Goal: Information Seeking & Learning: Learn about a topic

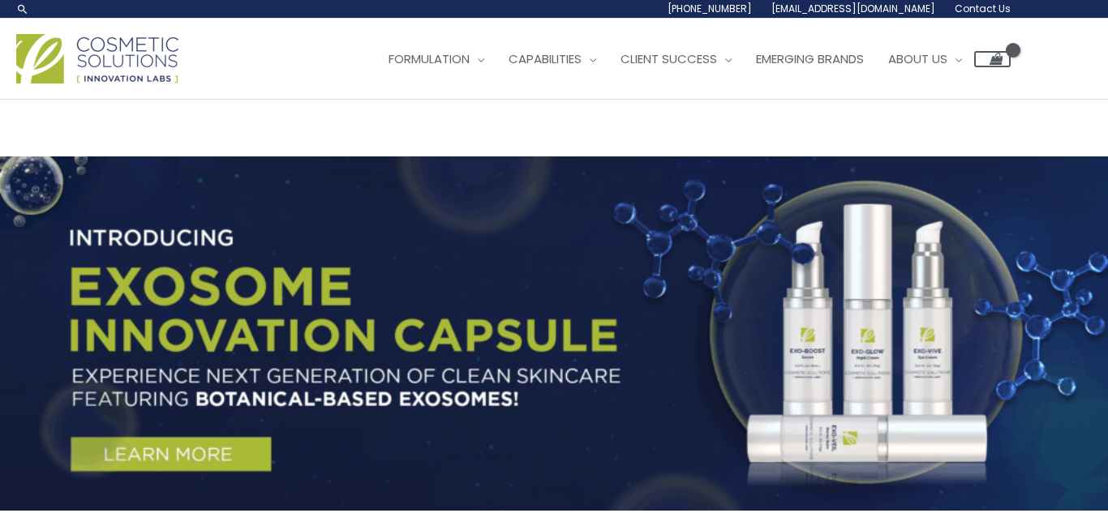
scroll to position [25, 0]
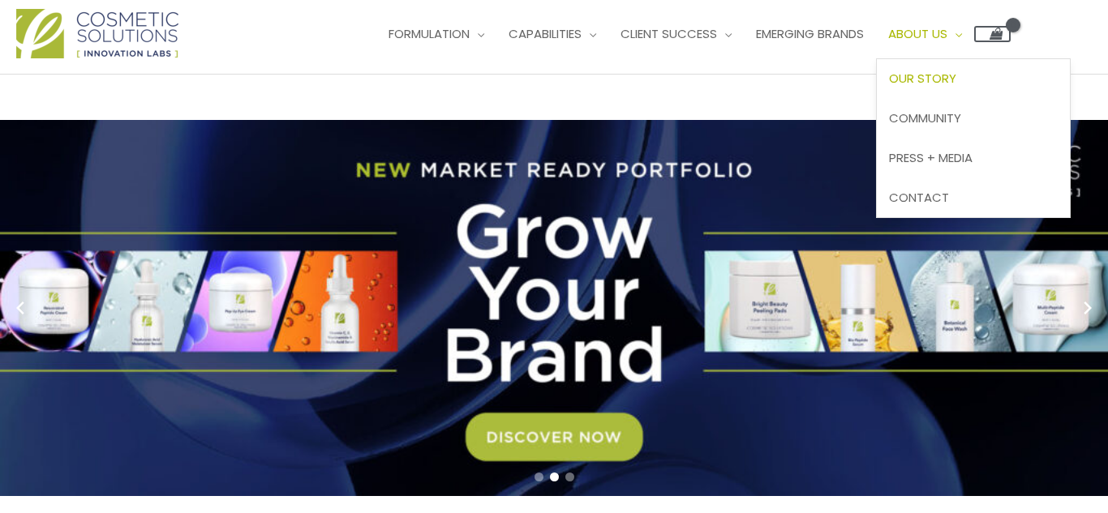
click at [949, 77] on span "Our Story" at bounding box center [922, 78] width 67 height 17
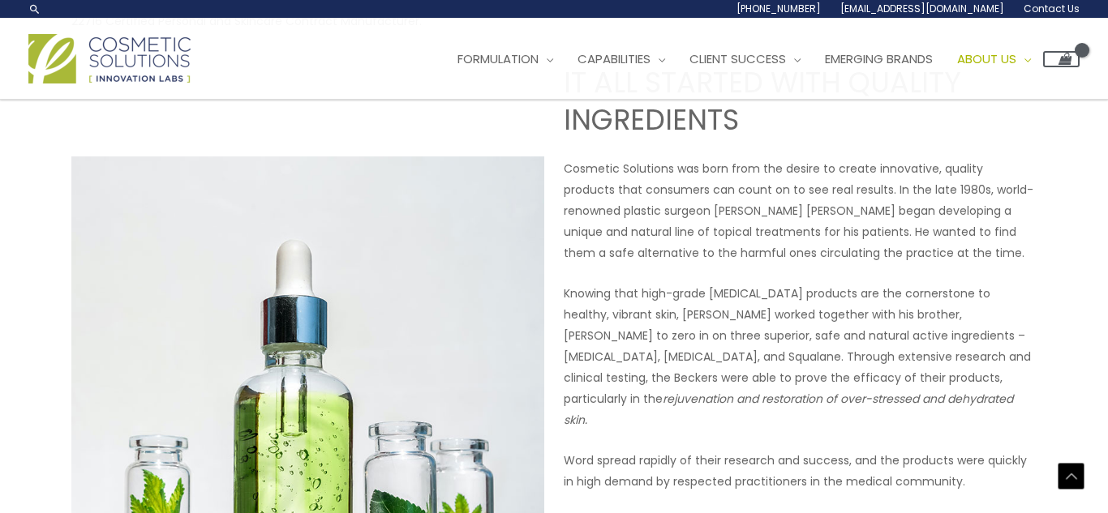
scroll to position [604, 0]
click at [885, 57] on span "Emerging Brands" at bounding box center [879, 58] width 108 height 17
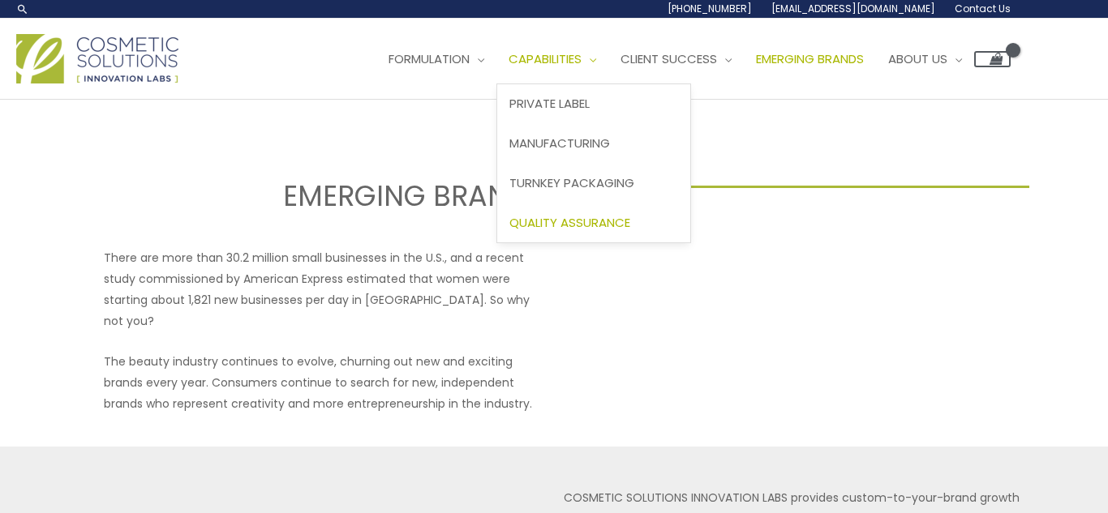
click at [607, 225] on span "Quality Assurance" at bounding box center [569, 222] width 121 height 17
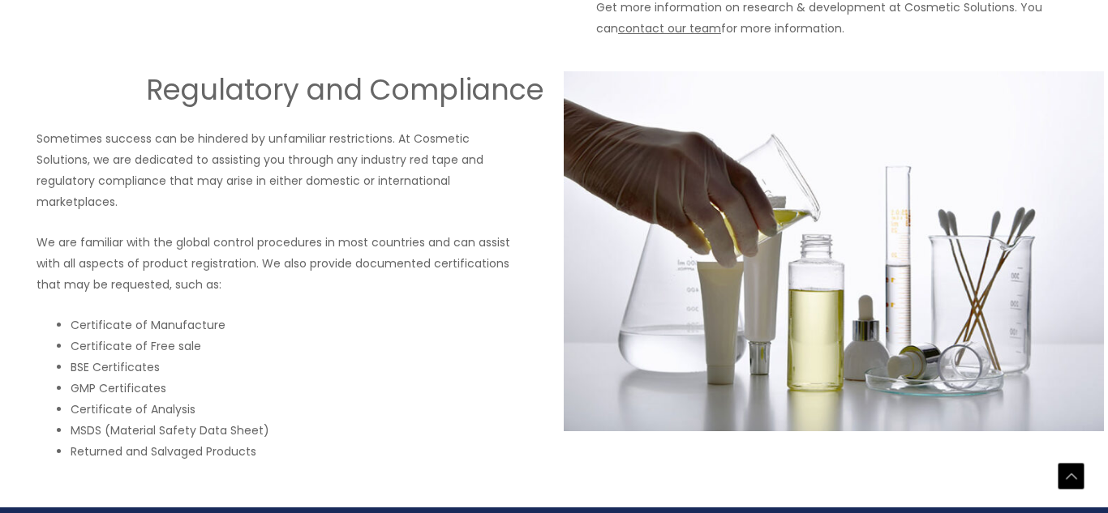
scroll to position [1600, 0]
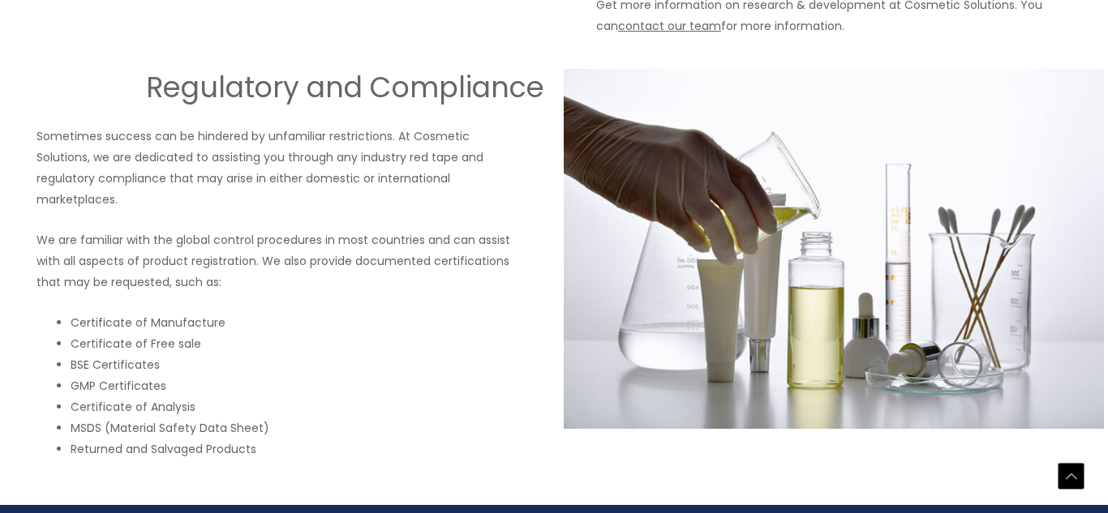
click at [327, 193] on p "Sometimes success can be hindered by unfamiliar restrictions. At Cosmetic Solut…" at bounding box center [274, 168] width 540 height 84
click at [226, 341] on li "Certificate of Free sale" at bounding box center [291, 343] width 441 height 21
click at [254, 272] on p "We are familiar with the global control procedures in most countries and can as…" at bounding box center [274, 261] width 540 height 63
click at [242, 316] on li "Certificate of Manufacture" at bounding box center [291, 322] width 441 height 21
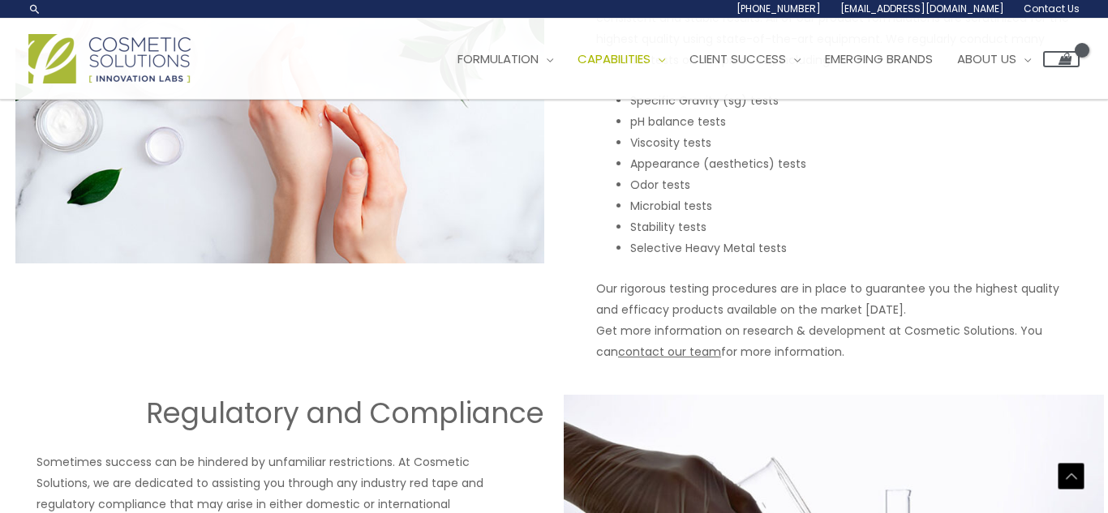
scroll to position [1103, 0]
